Goal: Information Seeking & Learning: Learn about a topic

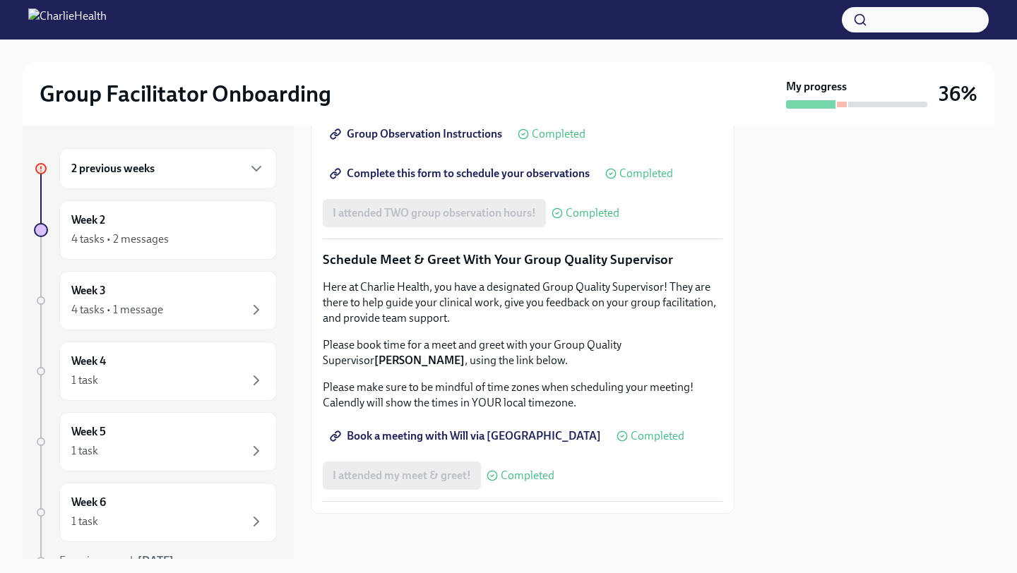
scroll to position [1215, 0]
click at [150, 311] on div "4 tasks • 1 message" at bounding box center [117, 310] width 92 height 16
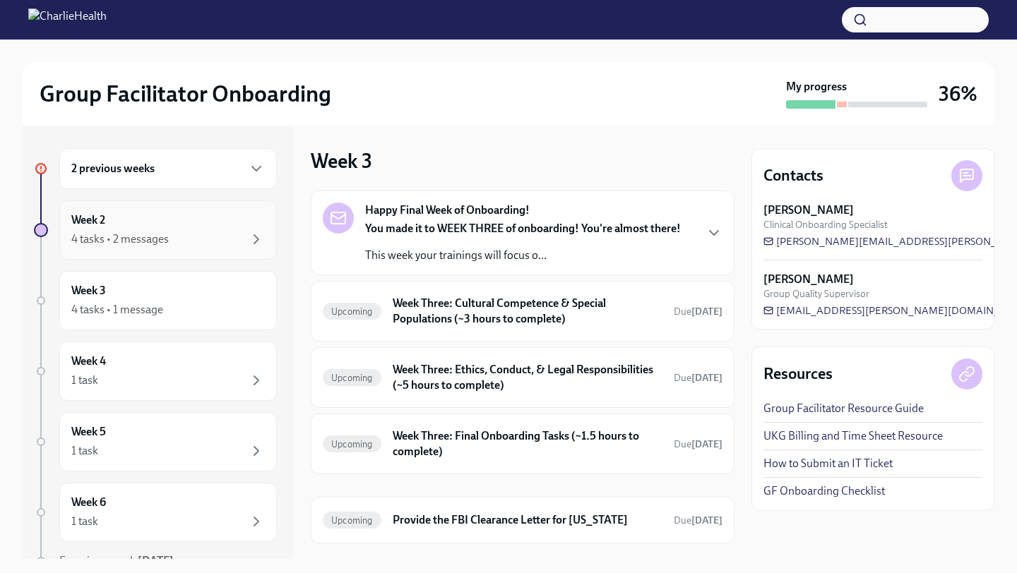
click at [166, 246] on div "4 tasks • 2 messages" at bounding box center [119, 240] width 97 height 16
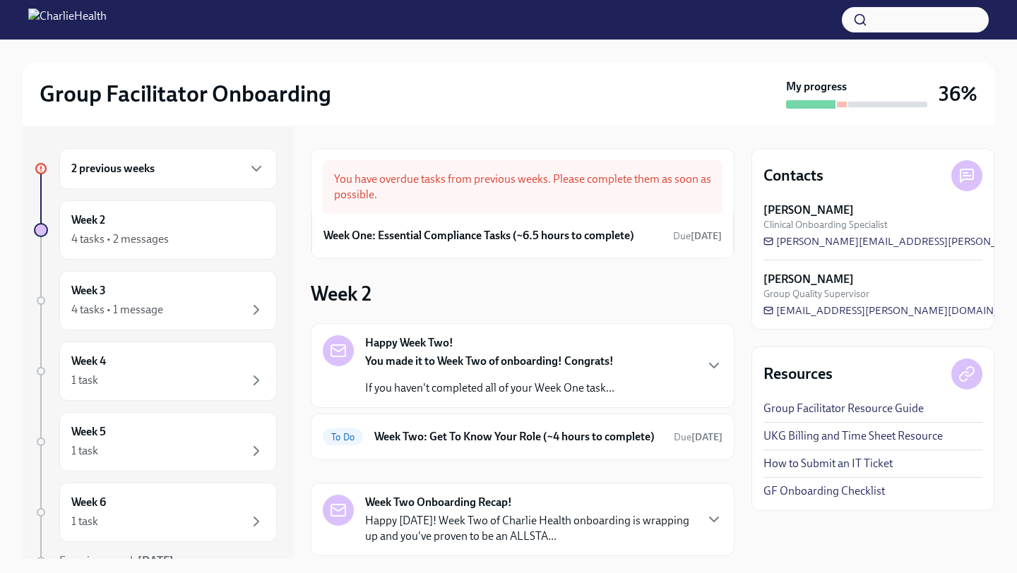
scroll to position [100, 0]
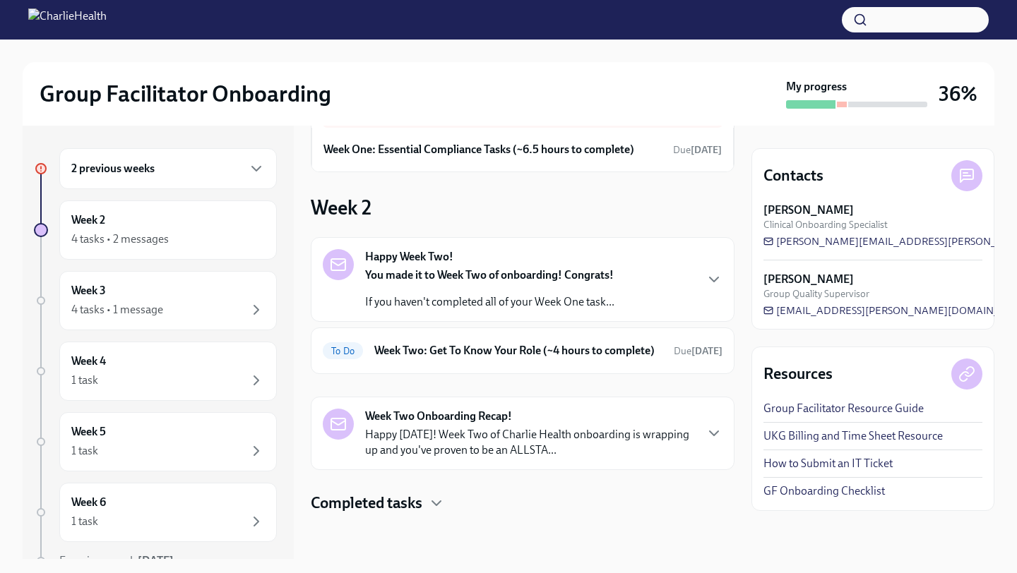
click at [441, 453] on p "Happy [DATE]! Week Two of Charlie Health onboarding is wrapping up and you've p…" at bounding box center [529, 442] width 329 height 31
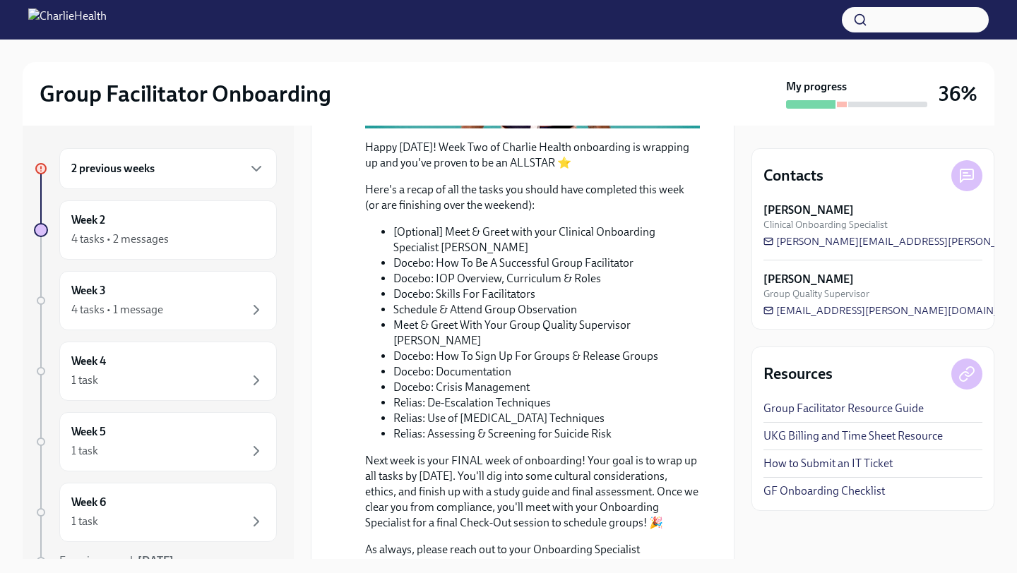
scroll to position [614, 0]
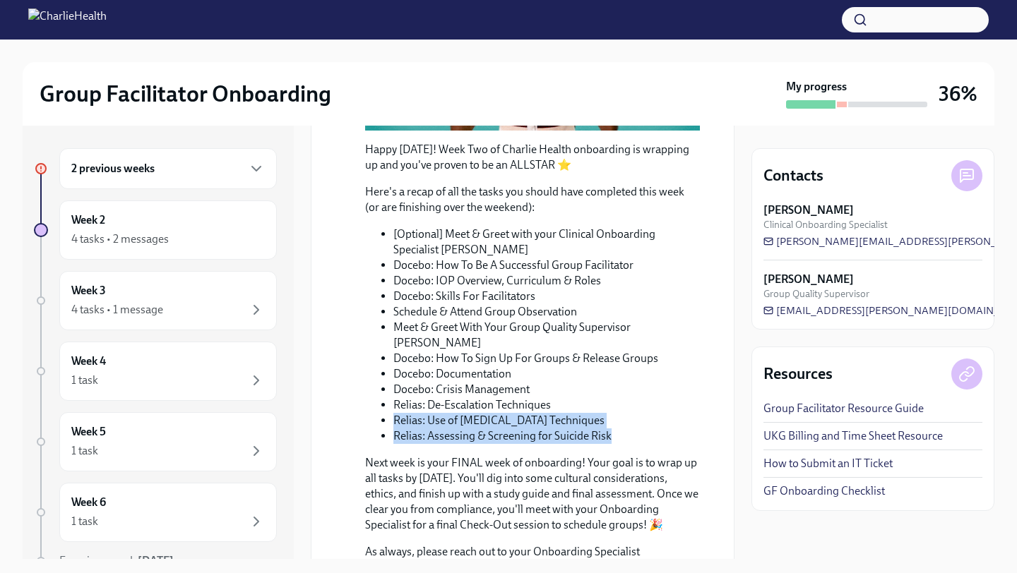
drag, startPoint x: 617, startPoint y: 453, endPoint x: 377, endPoint y: 432, distance: 240.4
click at [377, 432] on ul "[Optional] Meet & Greet with your Clinical Onboarding Specialist [PERSON_NAME] …" at bounding box center [532, 336] width 335 height 218
drag, startPoint x: 556, startPoint y: 412, endPoint x: 414, endPoint y: 471, distance: 153.6
click at [414, 472] on div "Happy [DATE]! Week Two of Charlie Health onboarding is wrapping up and you've p…" at bounding box center [532, 359] width 335 height 434
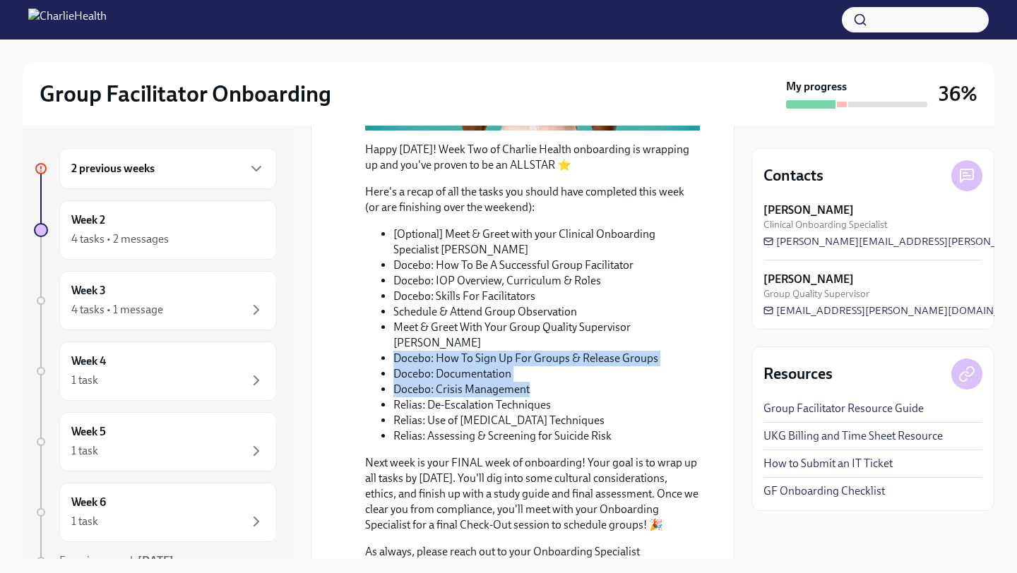
drag, startPoint x: 531, startPoint y: 398, endPoint x: 372, endPoint y: 365, distance: 162.3
click at [372, 365] on ul "[Optional] Meet & Greet with your Clinical Onboarding Specialist [PERSON_NAME] …" at bounding box center [532, 336] width 335 height 218
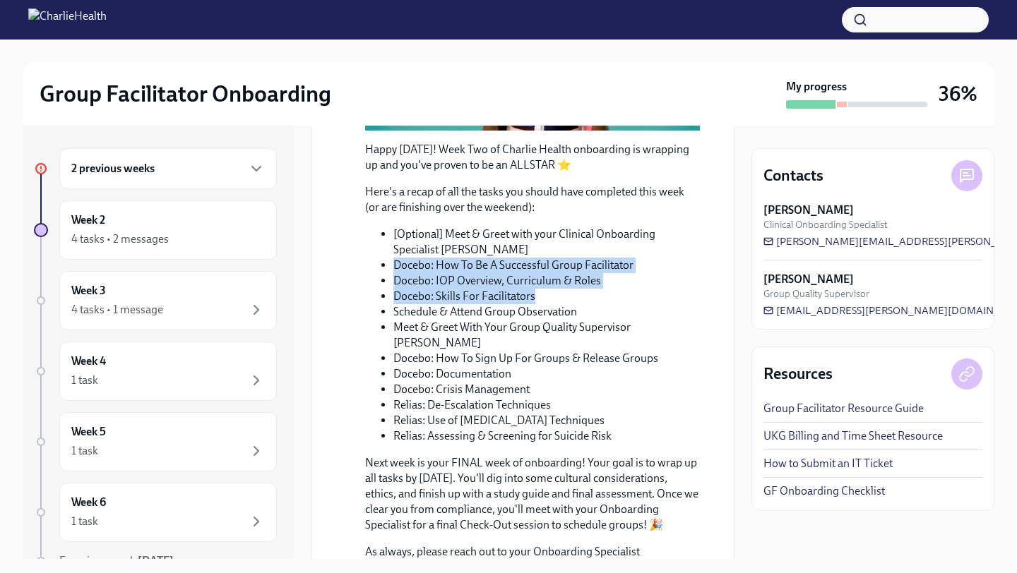
drag, startPoint x: 558, startPoint y: 312, endPoint x: 376, endPoint y: 285, distance: 184.3
click at [376, 285] on ul "[Optional] Meet & Greet with your Clinical Onboarding Specialist [PERSON_NAME] …" at bounding box center [532, 336] width 335 height 218
